Goal: Check status: Check status

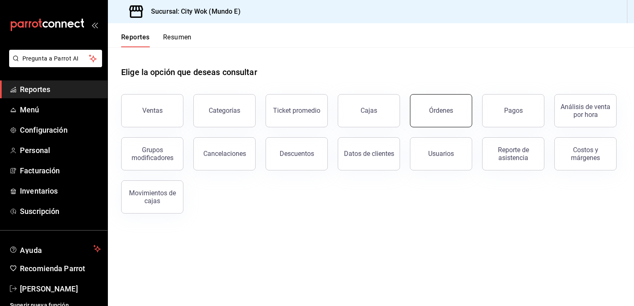
click at [440, 113] on div "Órdenes" at bounding box center [441, 111] width 24 height 8
